Goal: Task Accomplishment & Management: Manage account settings

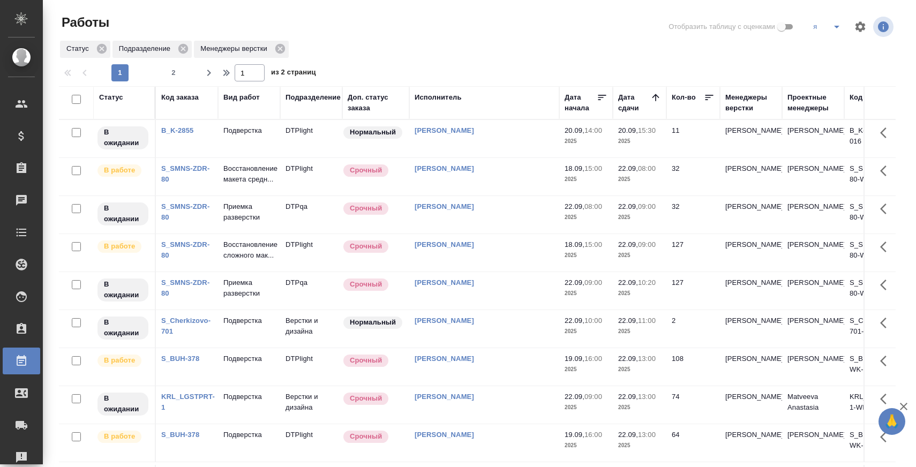
click at [238, 175] on p "Восстановление макета средн..." at bounding box center [248, 173] width 51 height 21
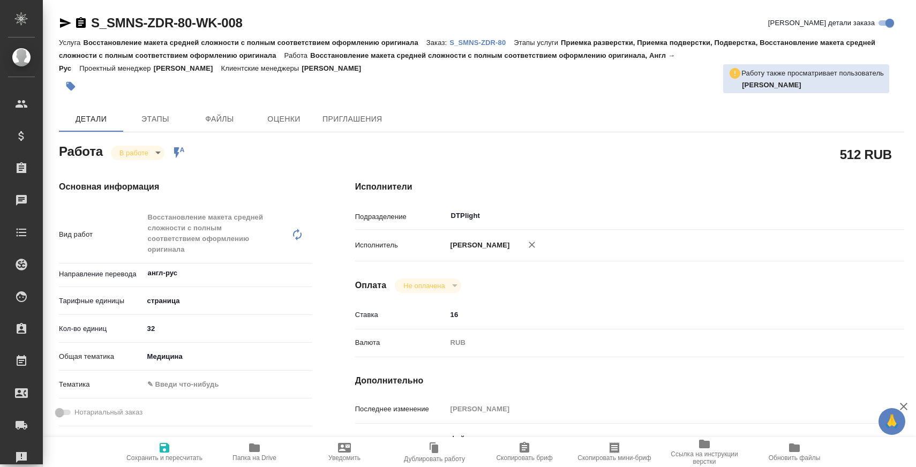
type textarea "x"
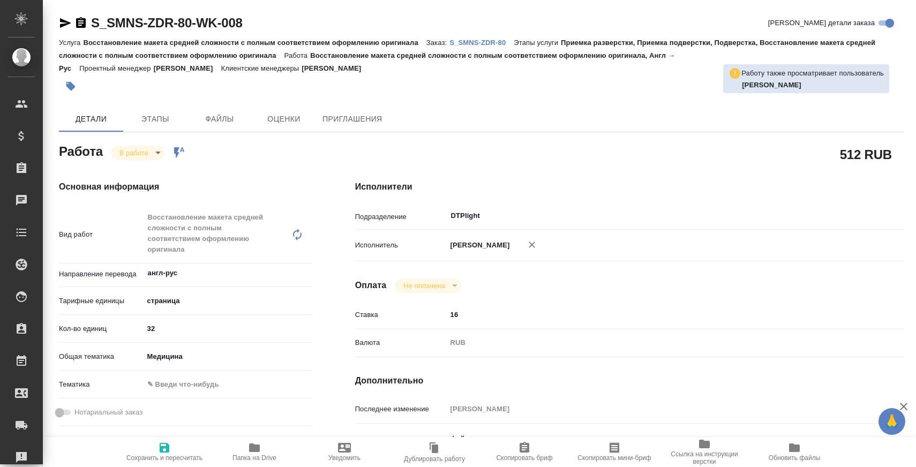
type textarea "x"
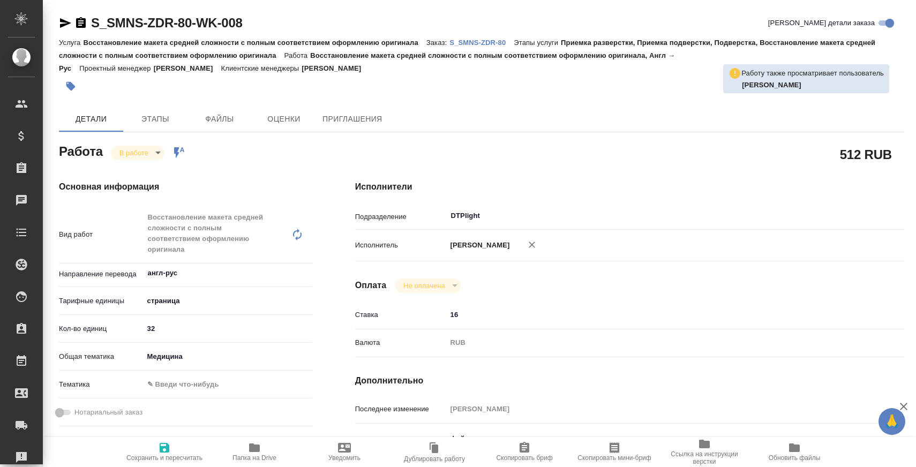
type textarea "x"
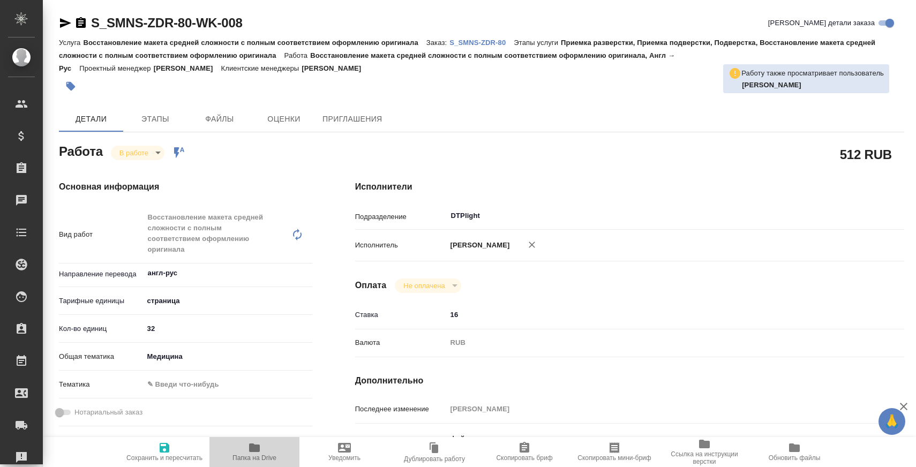
click at [270, 446] on span "Папка на Drive" at bounding box center [254, 451] width 77 height 20
type textarea "x"
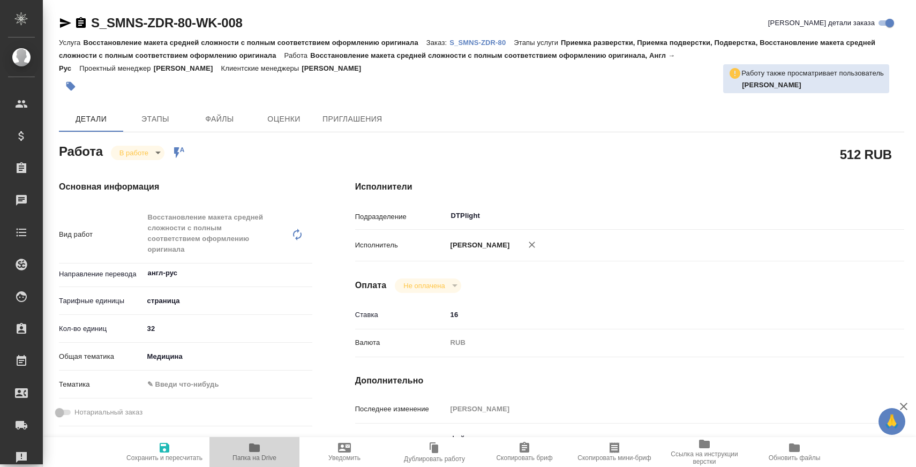
type textarea "x"
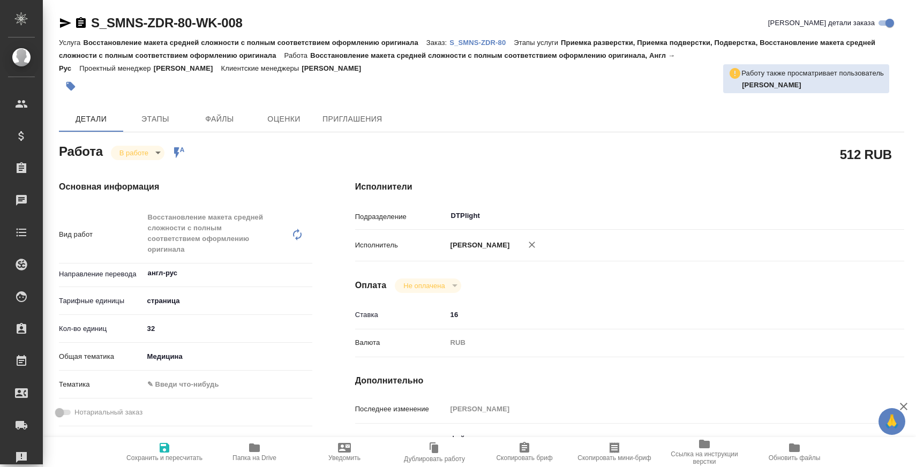
type textarea "x"
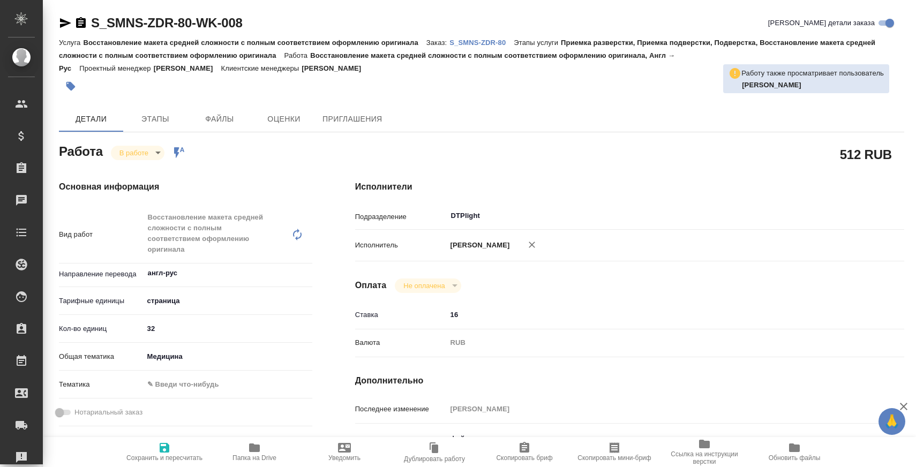
type textarea "x"
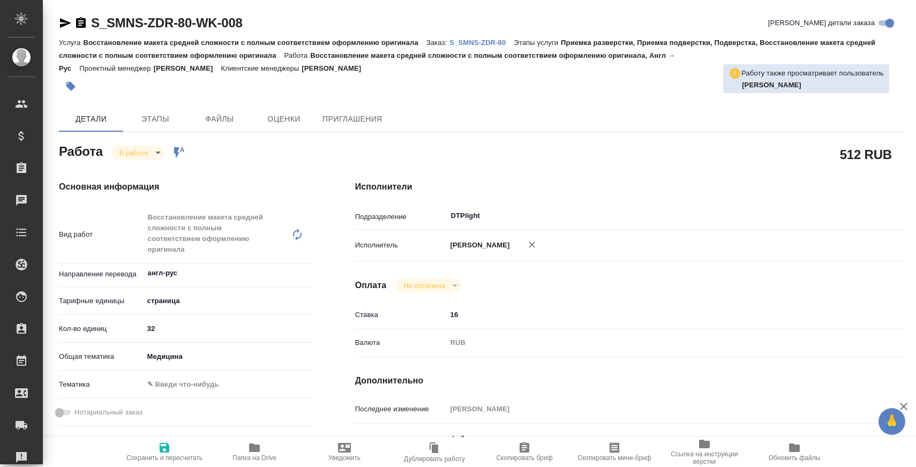
type textarea "x"
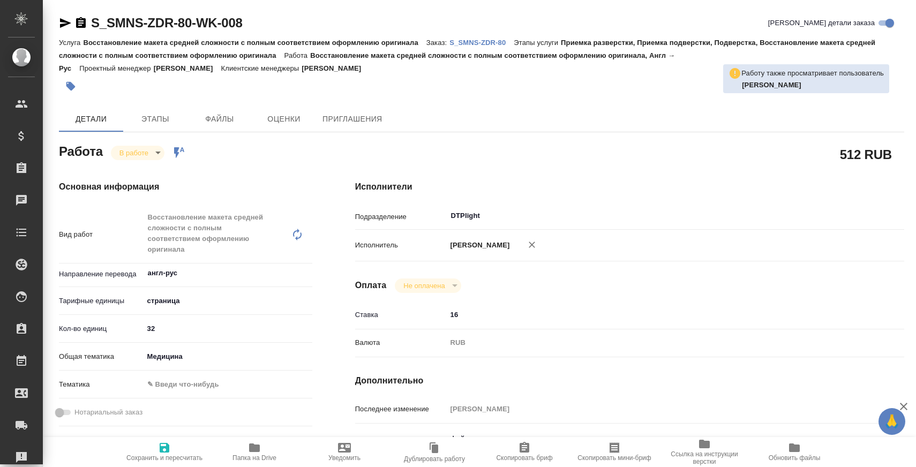
type textarea "x"
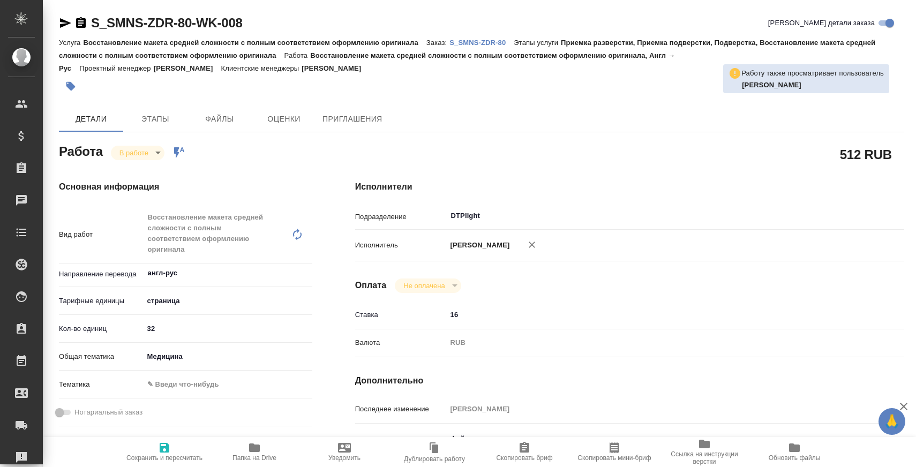
type textarea "x"
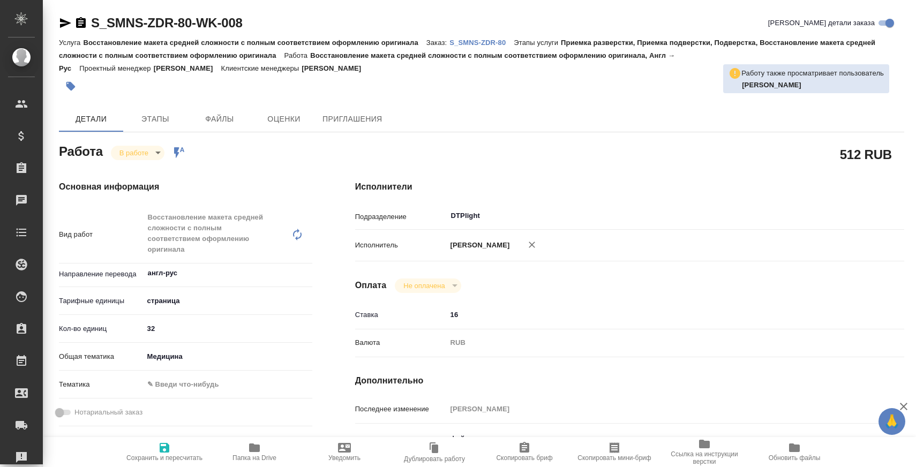
type textarea "x"
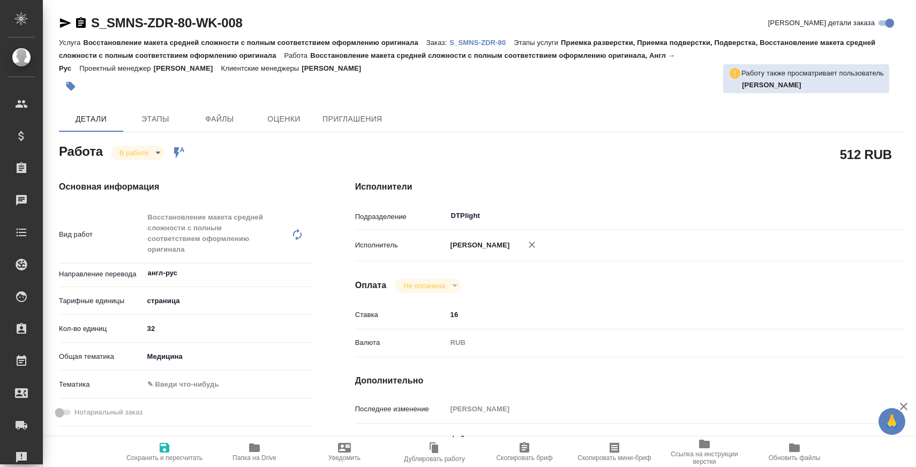
type textarea "x"
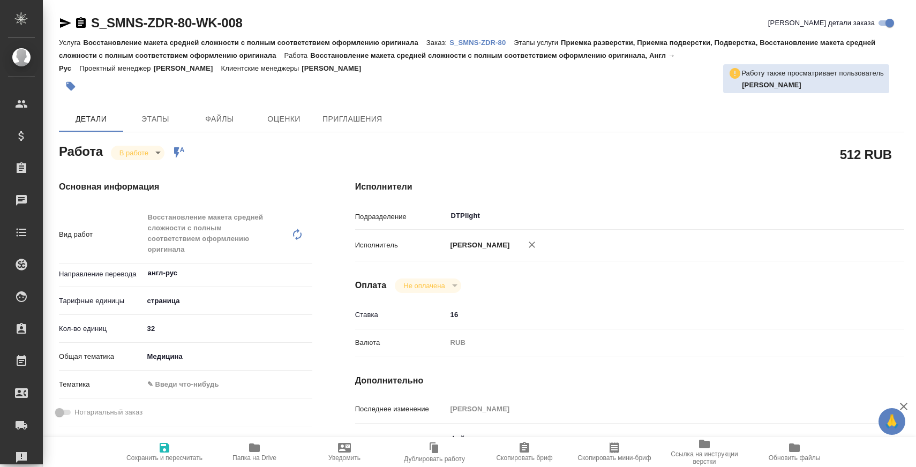
type textarea "x"
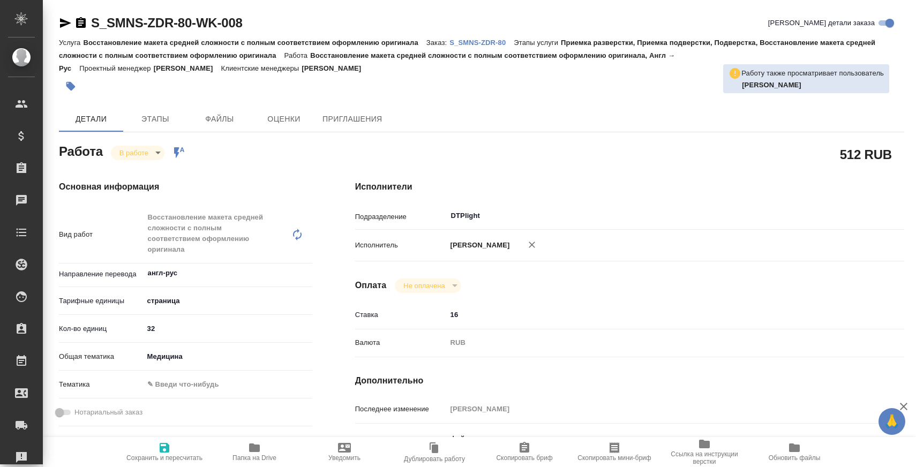
type textarea "x"
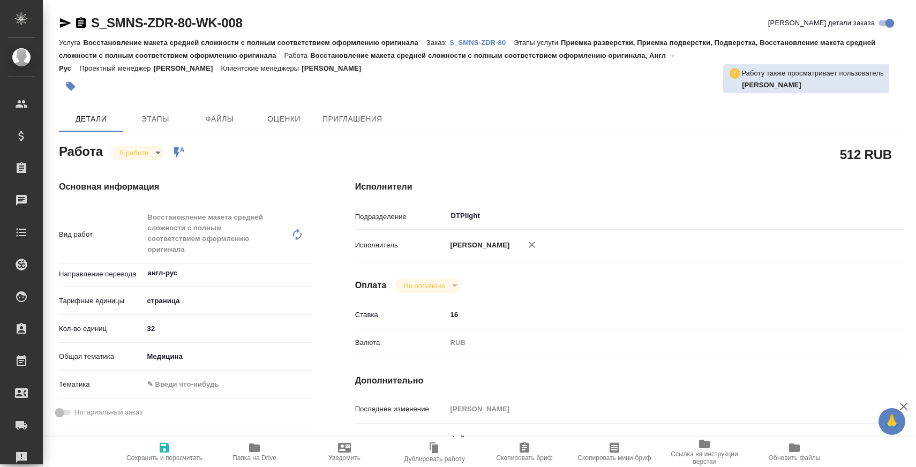
type textarea "x"
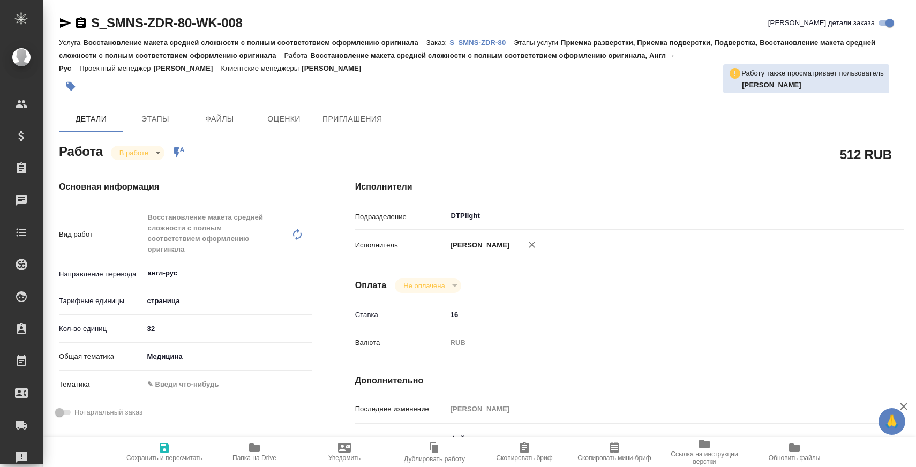
type textarea "x"
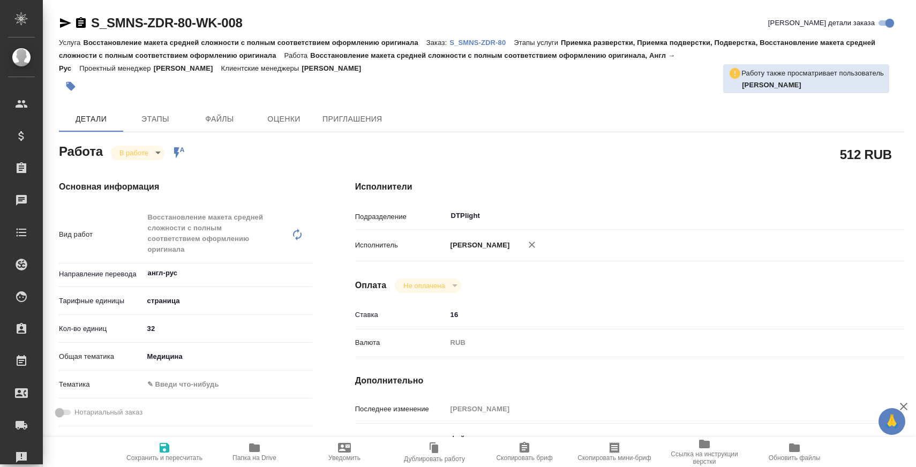
type textarea "x"
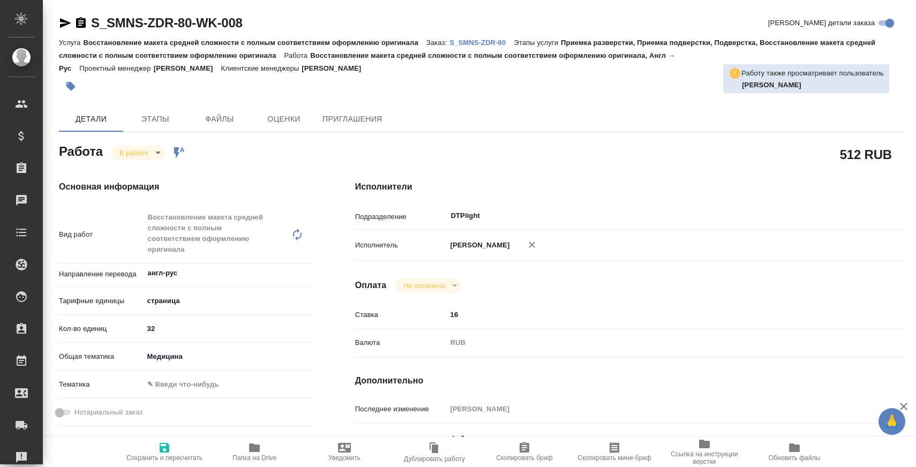
type textarea "x"
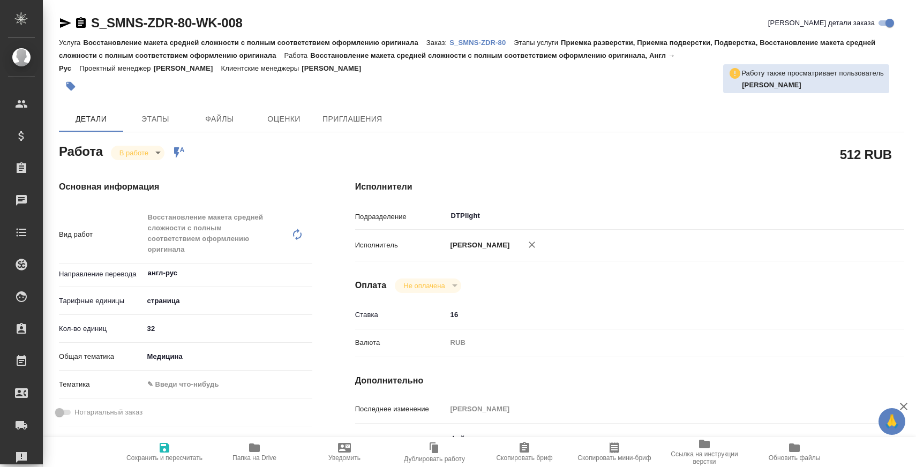
type textarea "x"
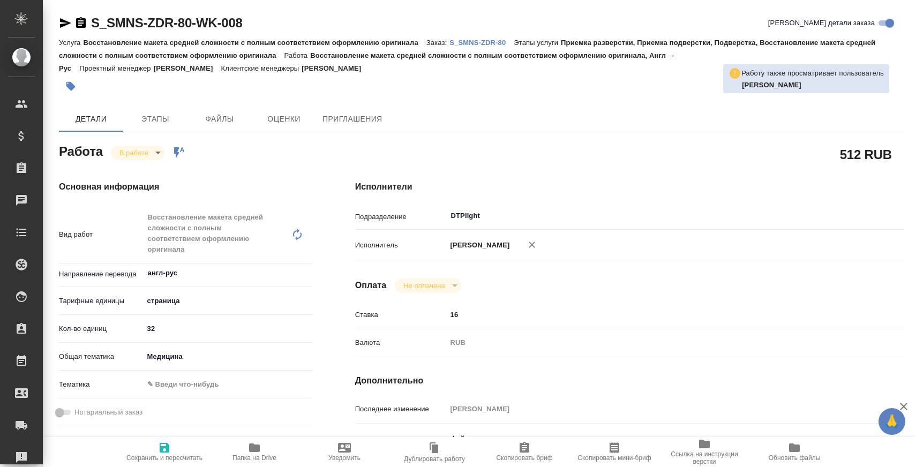
type textarea "x"
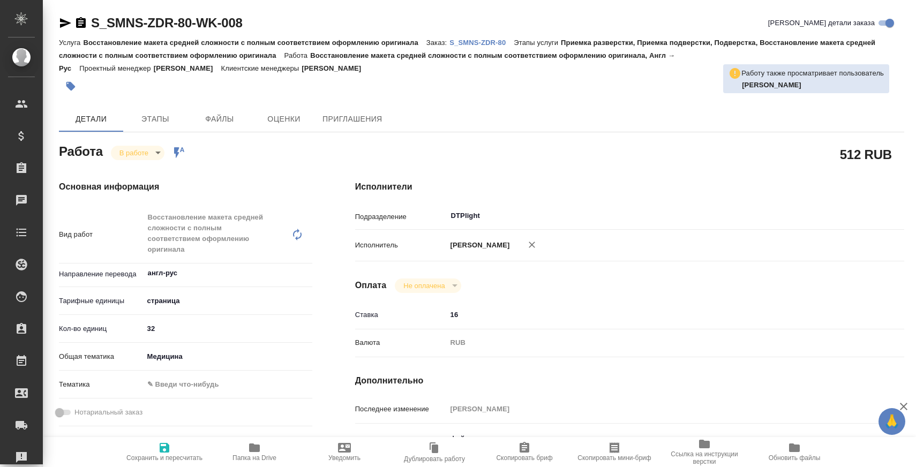
type textarea "x"
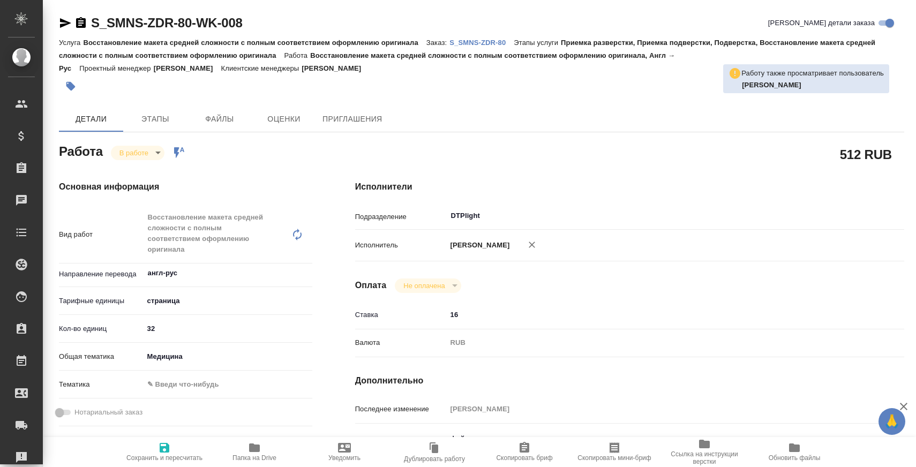
type textarea "x"
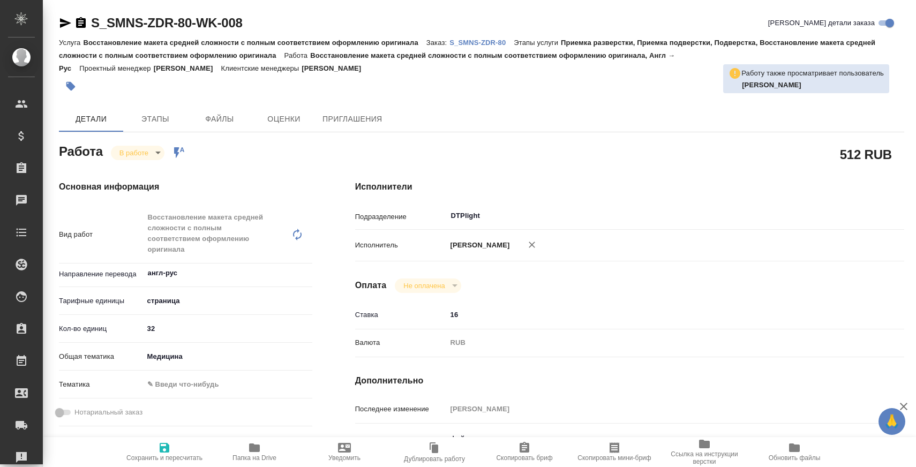
type textarea "x"
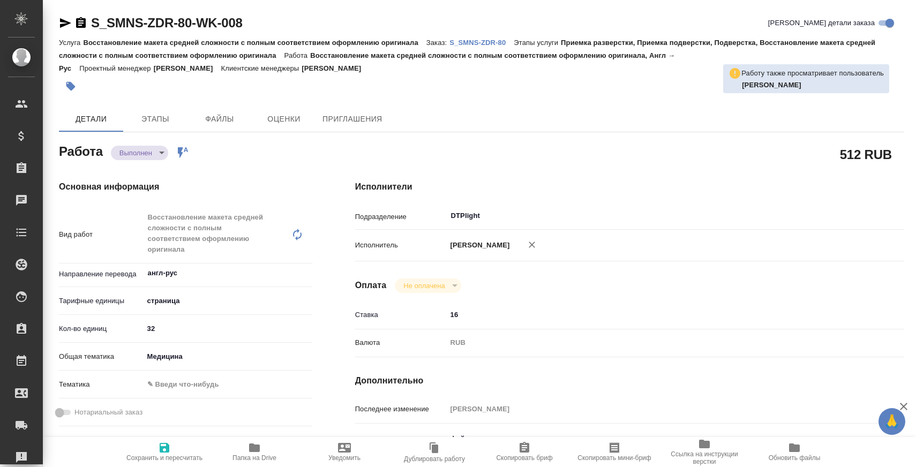
type textarea "x"
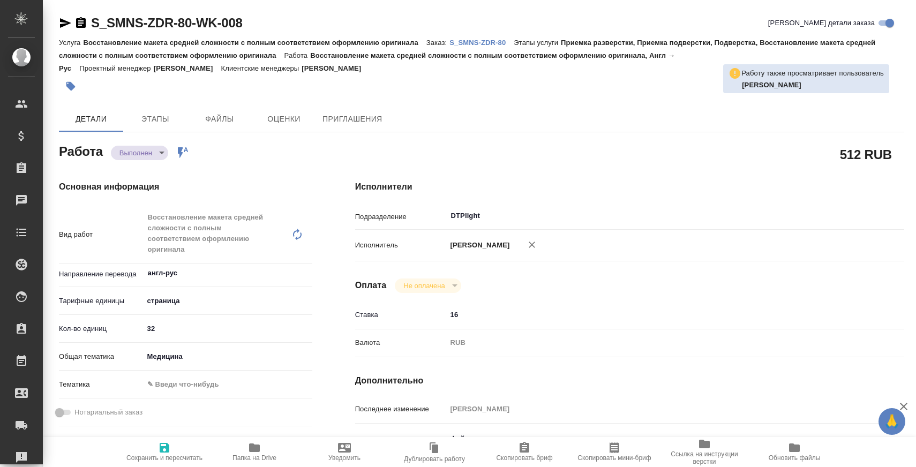
type textarea "x"
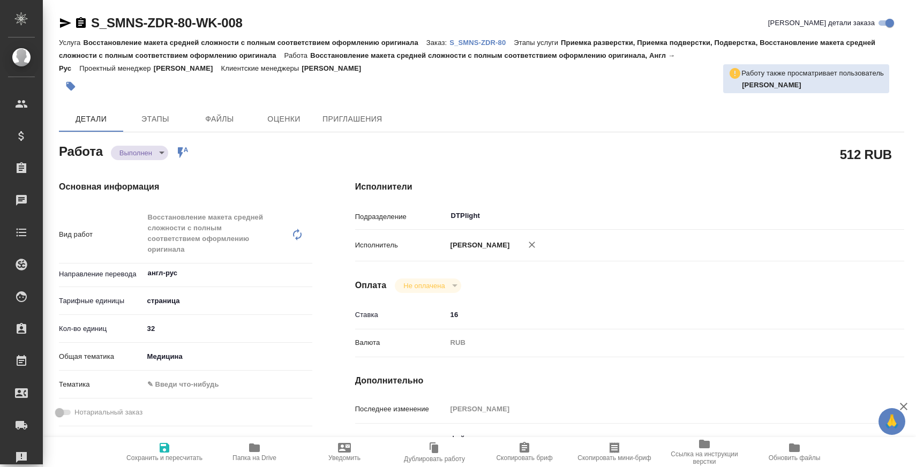
type textarea "x"
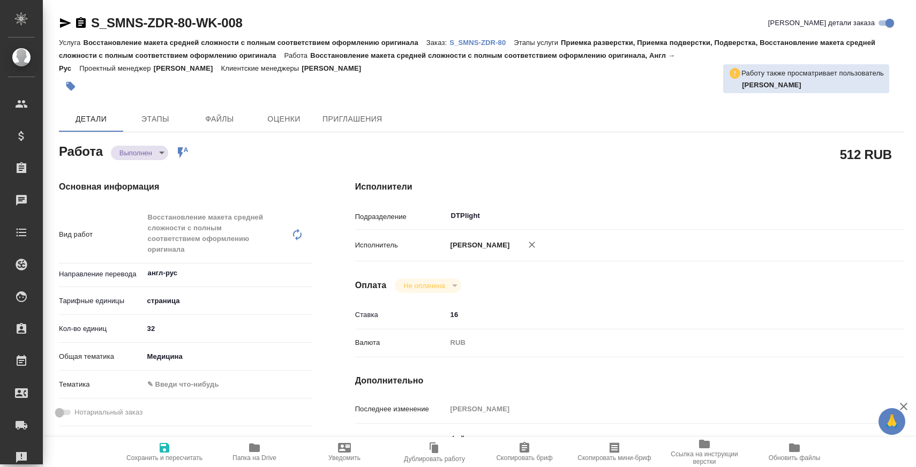
type textarea "x"
click at [482, 43] on p "S_SMNS-ZDR-80" at bounding box center [481, 43] width 64 height 8
type textarea "x"
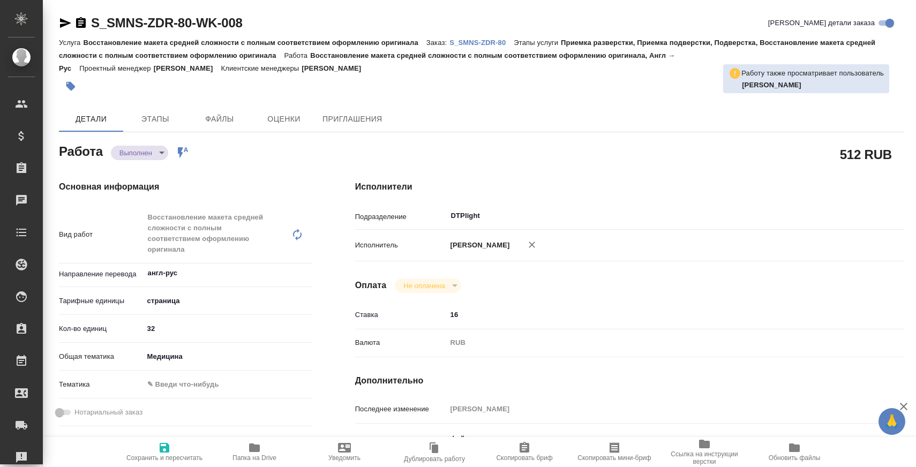
type textarea "x"
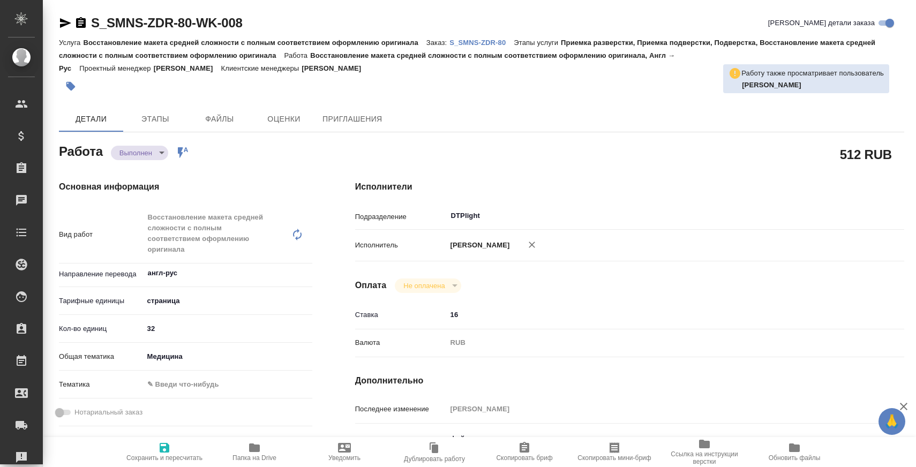
type textarea "x"
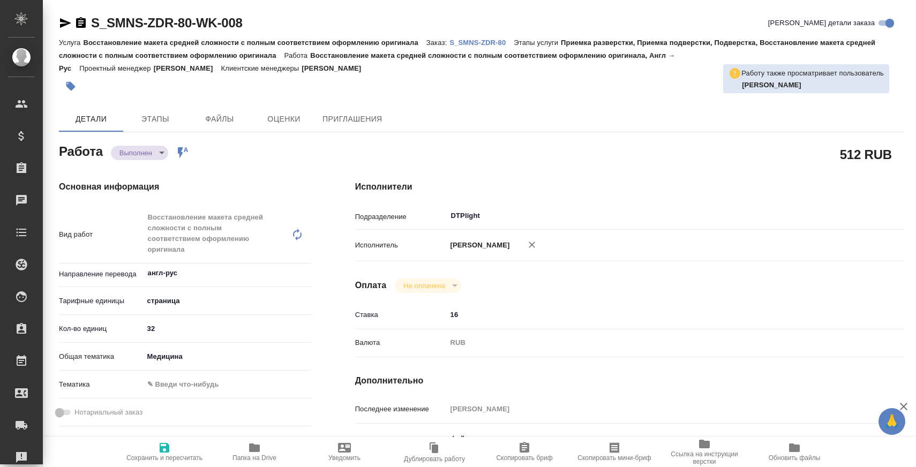
type textarea "x"
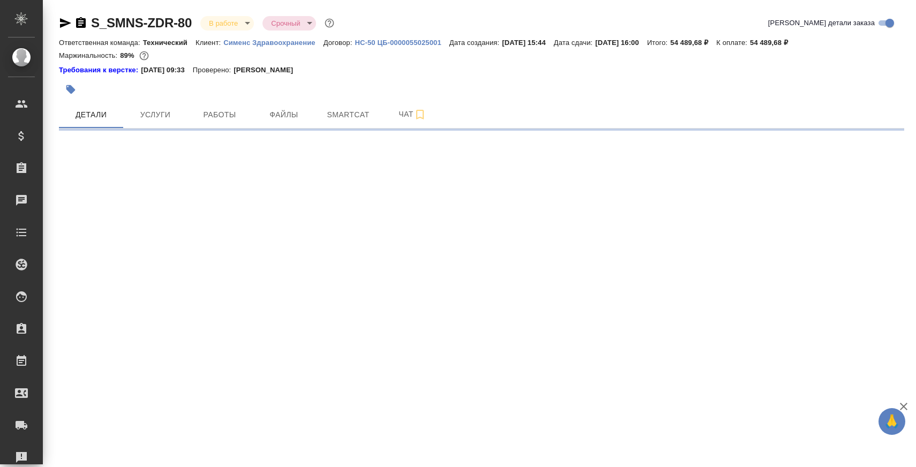
select select "RU"
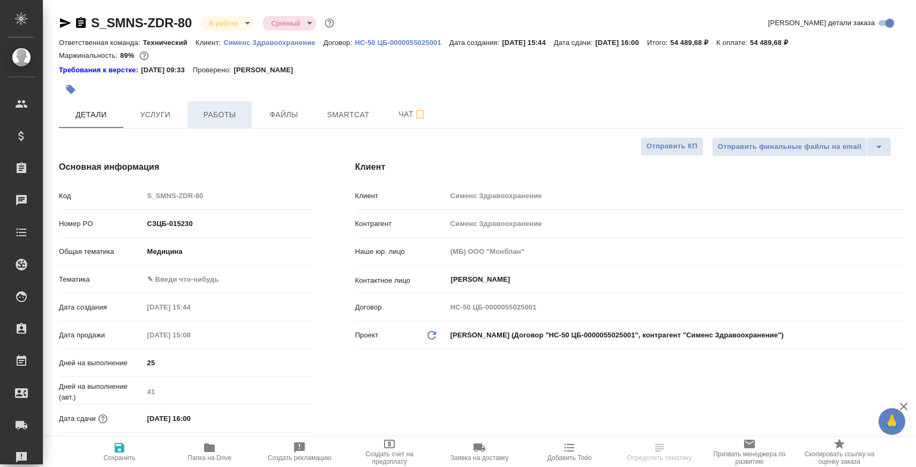
type textarea "x"
click at [229, 124] on button "Работы" at bounding box center [219, 114] width 64 height 27
